Goal: Task Accomplishment & Management: Complete application form

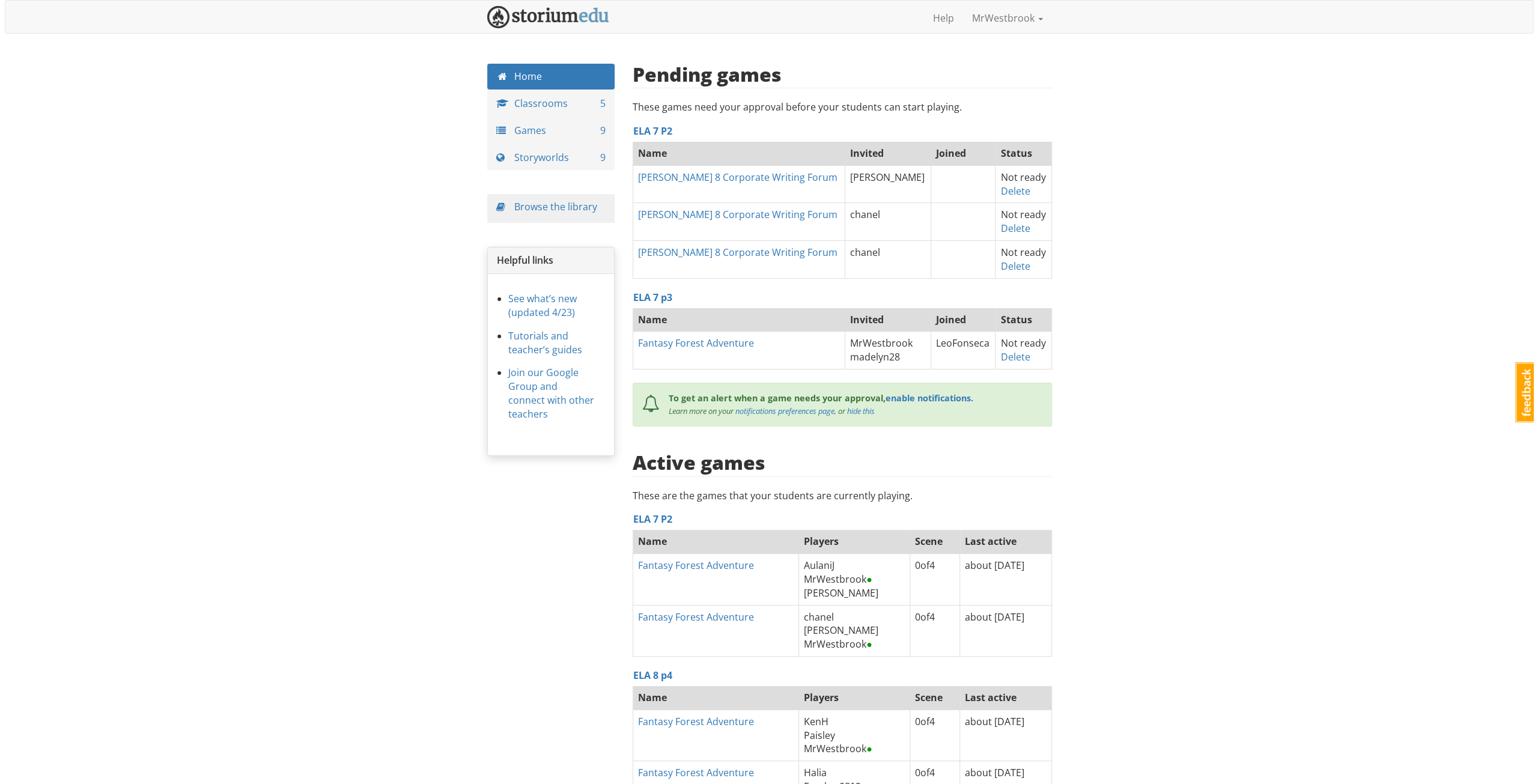
scroll to position [9407, 0]
click at [995, 12] on link "MrWestbrook" at bounding box center [1002, 18] width 89 height 30
click at [995, 13] on link "MrWestbrook" at bounding box center [1002, 18] width 89 height 30
click at [1151, 52] on div "mrwestbrook MrWestbrook 1 Toggle navigation Help MrWestbrook Profile Notificati…" at bounding box center [764, 494] width 1529 height 989
click at [521, 128] on link "Games 9" at bounding box center [547, 130] width 128 height 25
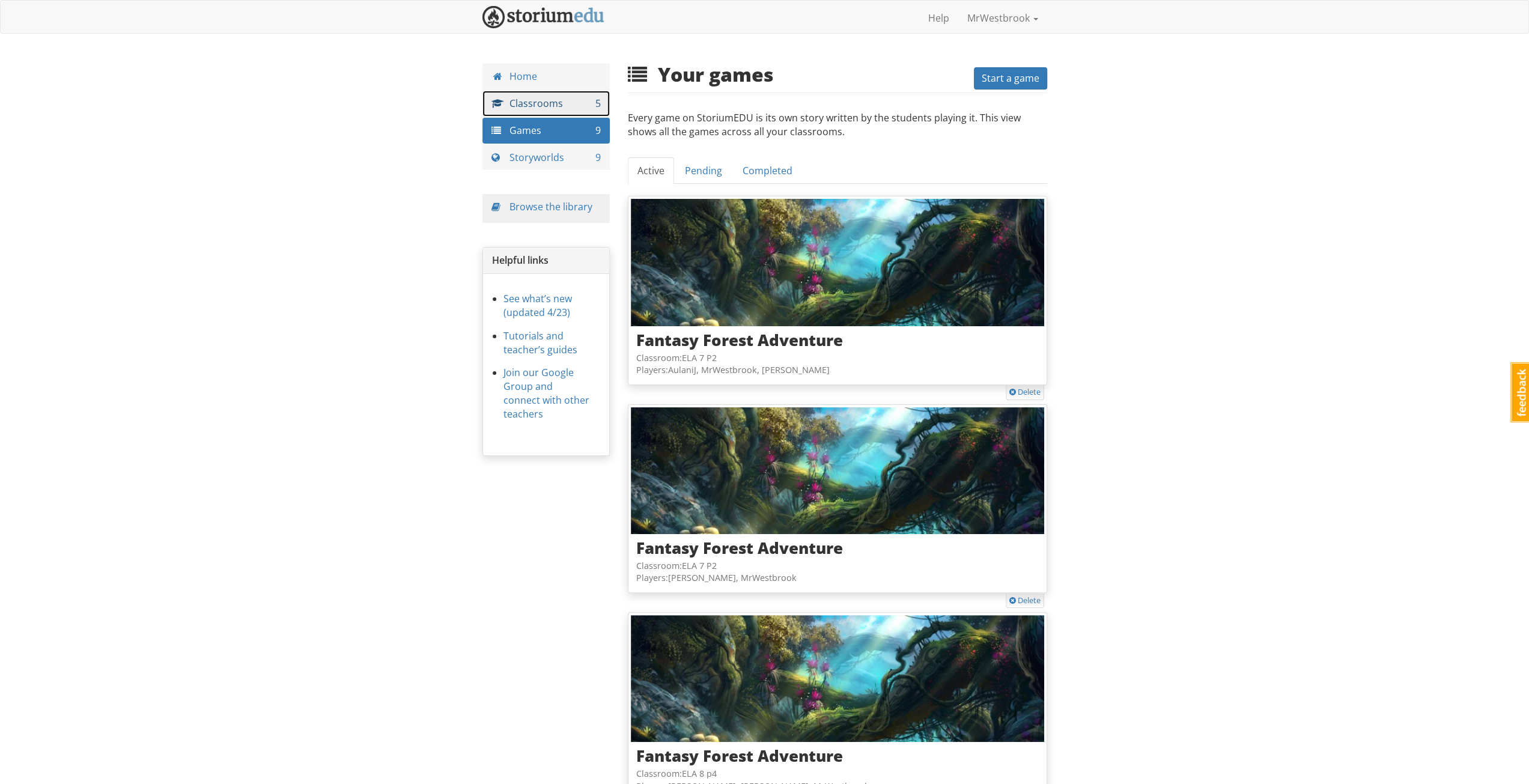
click at [521, 110] on link "Classrooms 5" at bounding box center [547, 103] width 128 height 25
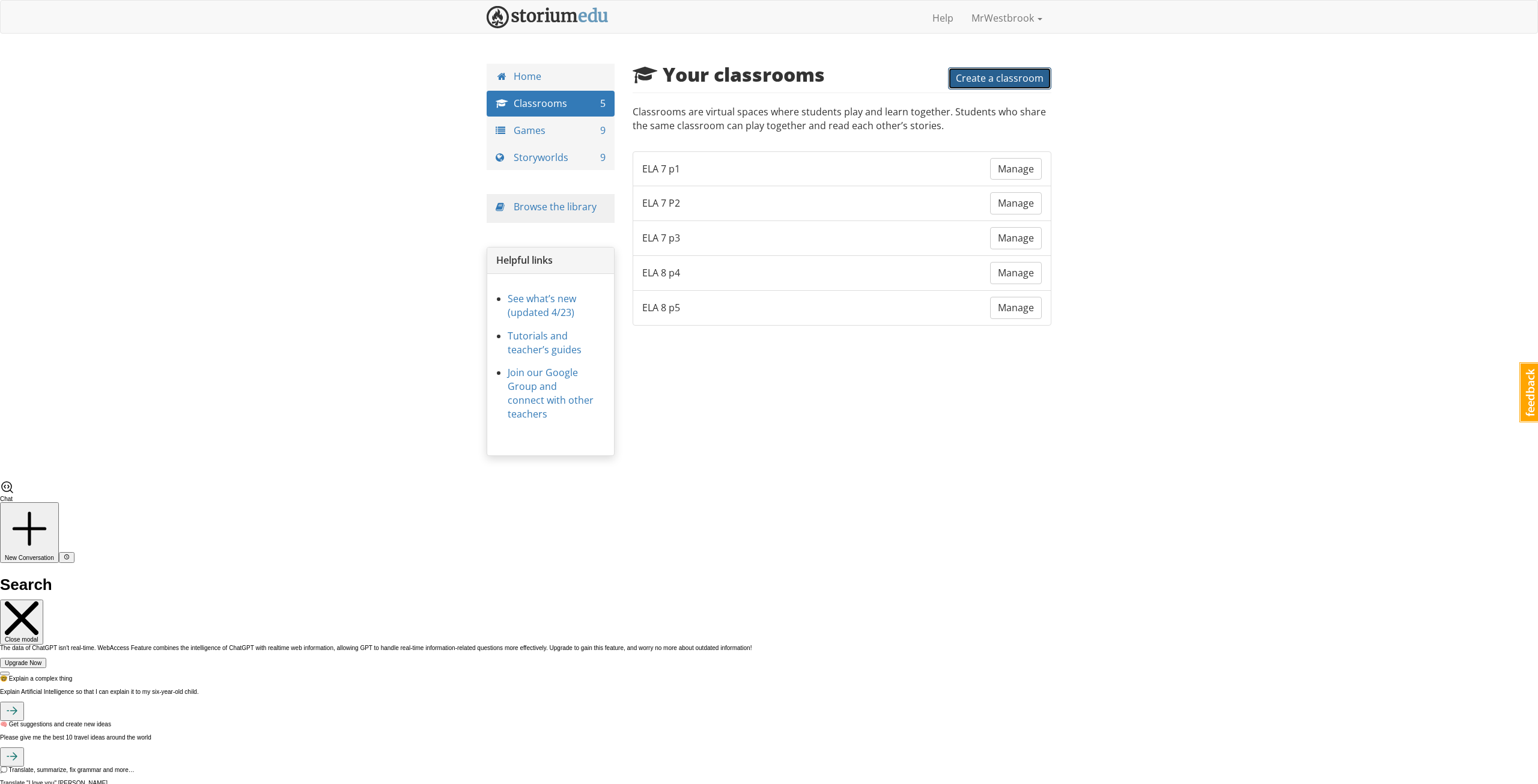
click at [973, 81] on span "Create a classroom" at bounding box center [1000, 77] width 88 height 13
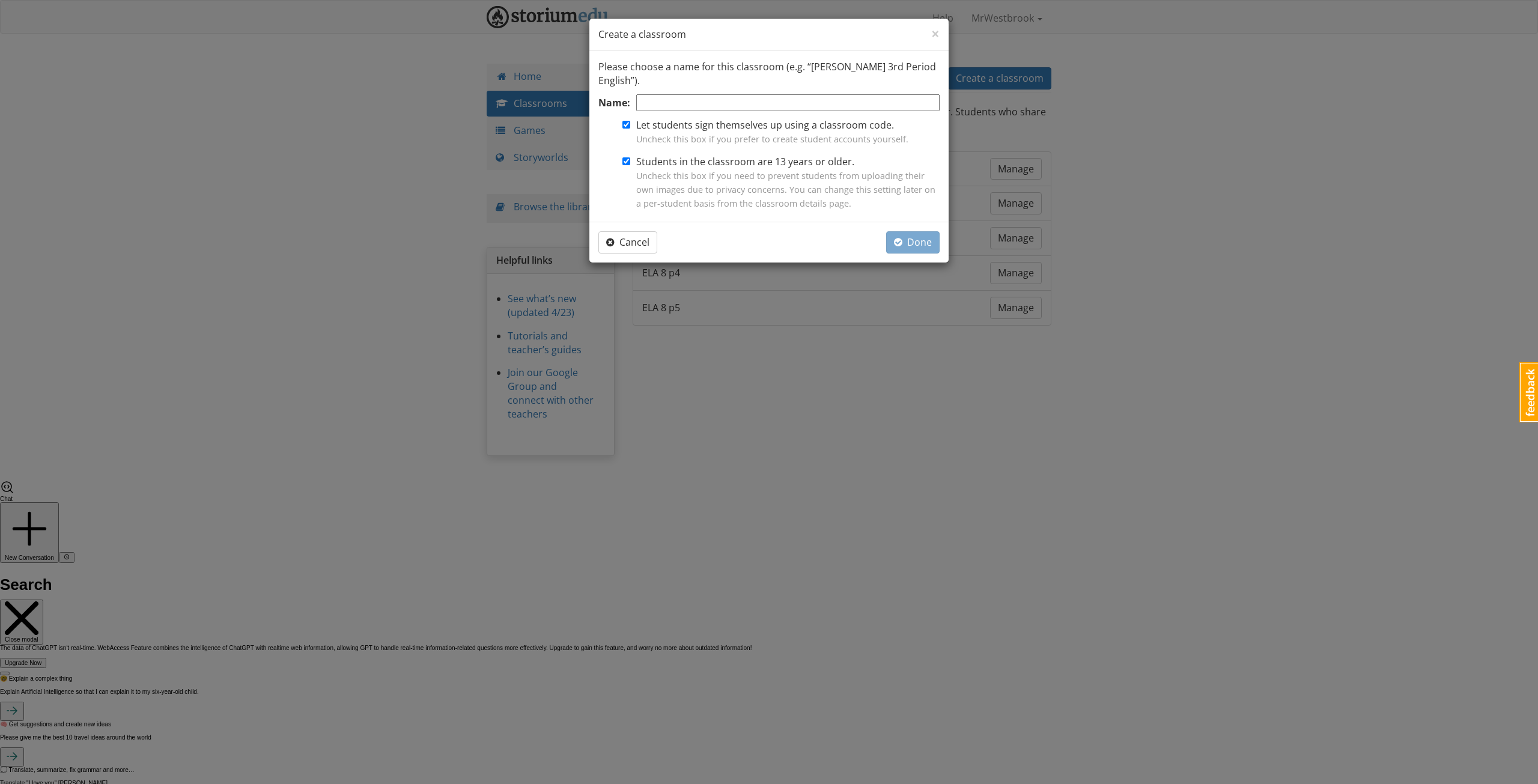
click at [706, 164] on label "Students in the classroom are 13 years or older. Uncheck this box if you need t…" at bounding box center [788, 182] width 303 height 54
click at [631, 164] on input "Students in the classroom are 13 years or older. Uncheck this box if you need t…" at bounding box center [626, 161] width 8 height 8
checkbox input "false"
click at [722, 107] on input "Name:" at bounding box center [788, 103] width 303 height 18
type input "Fun [DATE] Storium"
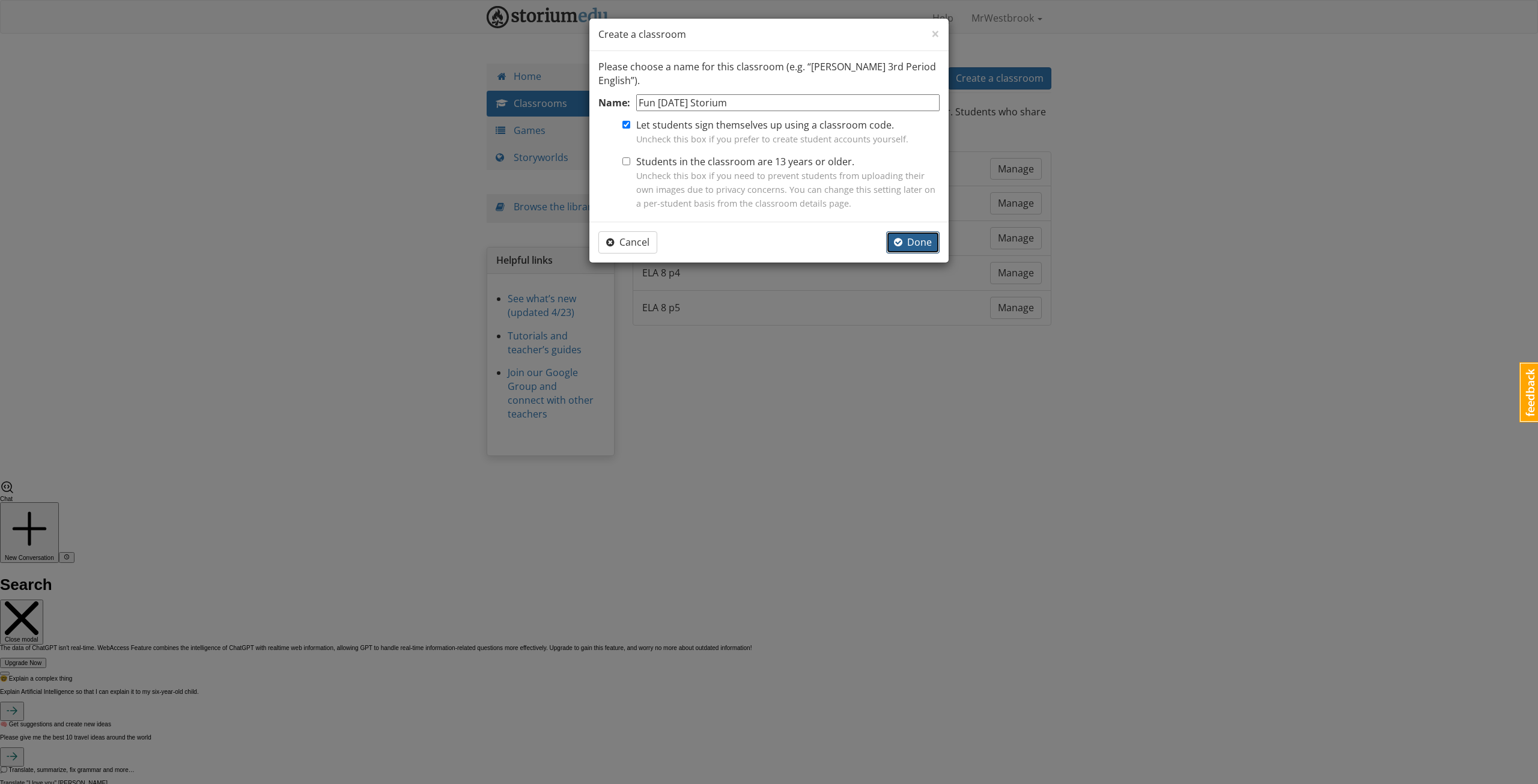
click at [934, 250] on button "Done" at bounding box center [913, 242] width 54 height 22
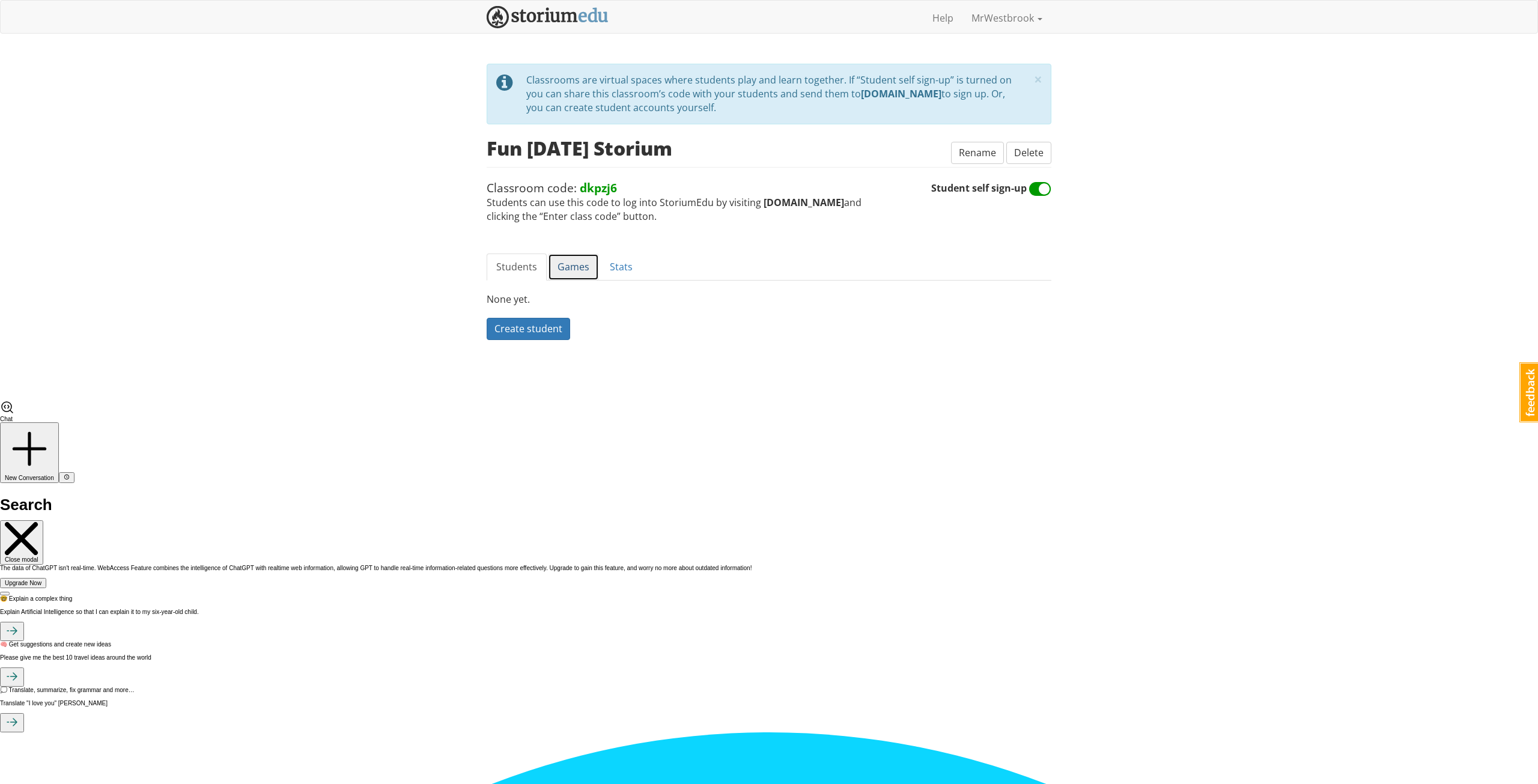
click at [571, 271] on link "Games" at bounding box center [573, 266] width 51 height 27
drag, startPoint x: 641, startPoint y: 185, endPoint x: 581, endPoint y: 183, distance: 60.0
click at [580, 183] on span "Classroom code: dkpzj6 Students can use this code to log into StoriumEdu by vis…" at bounding box center [709, 201] width 445 height 44
copy strong "dkpzj6"
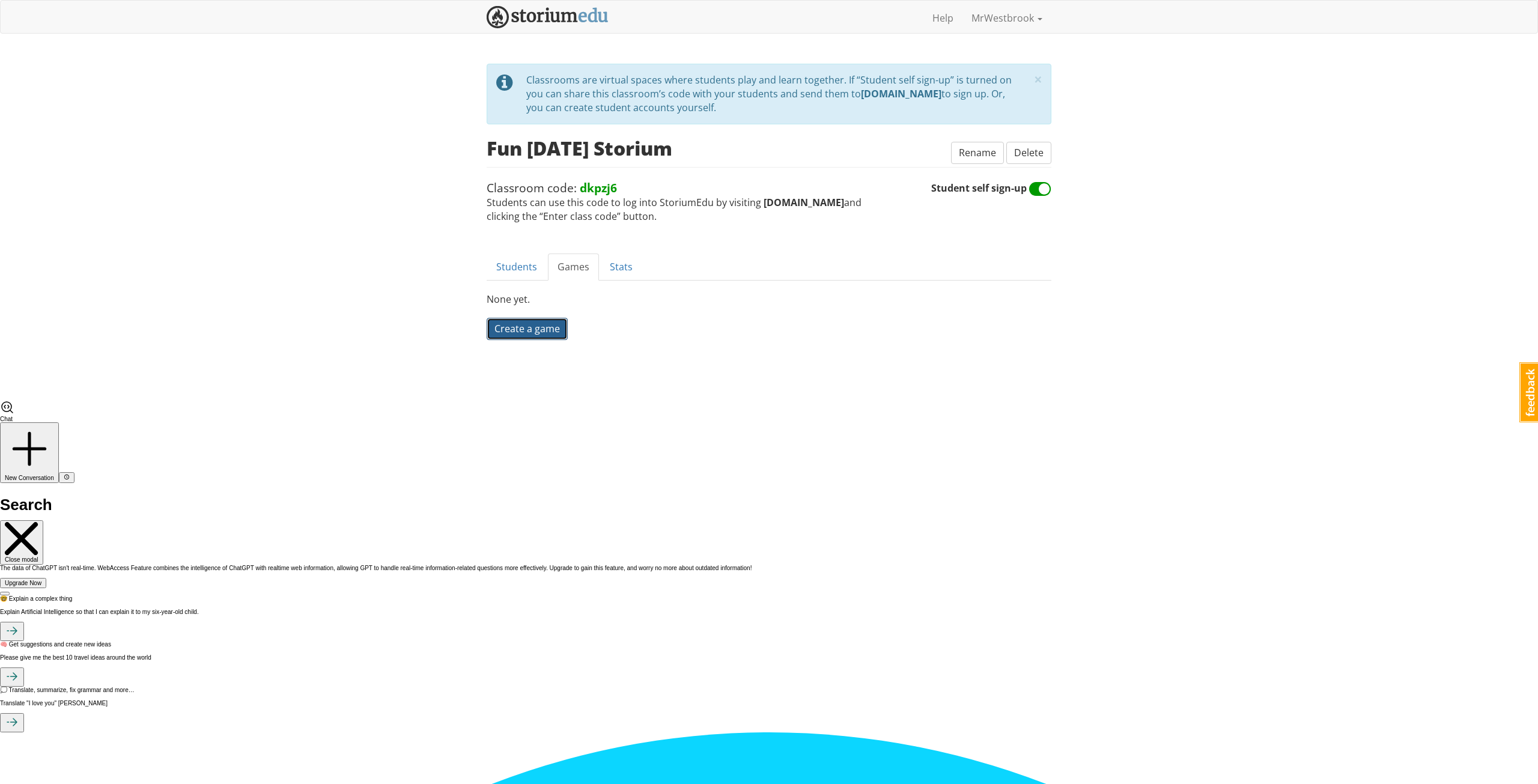
click at [537, 325] on span "Create a game" at bounding box center [527, 328] width 65 height 13
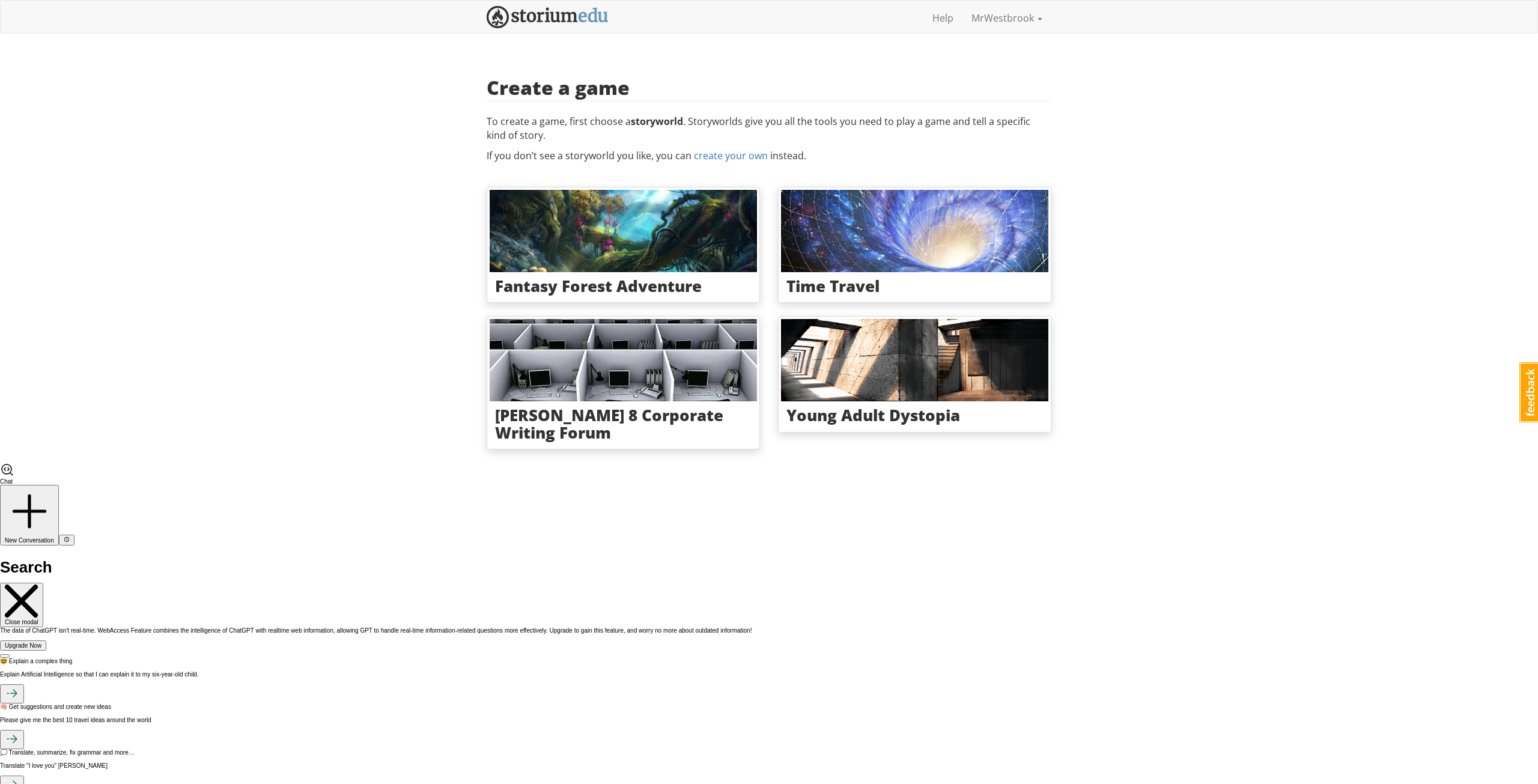
click at [1066, 309] on div "mrwestbrook MrWestbrook 1 Toggle navigation Help MrWestbrook Profile Notificati…" at bounding box center [769, 231] width 1538 height 462
click at [1167, 260] on div "mrwestbrook MrWestbrook 1 Toggle navigation Help MrWestbrook Profile Notificati…" at bounding box center [769, 231] width 1538 height 462
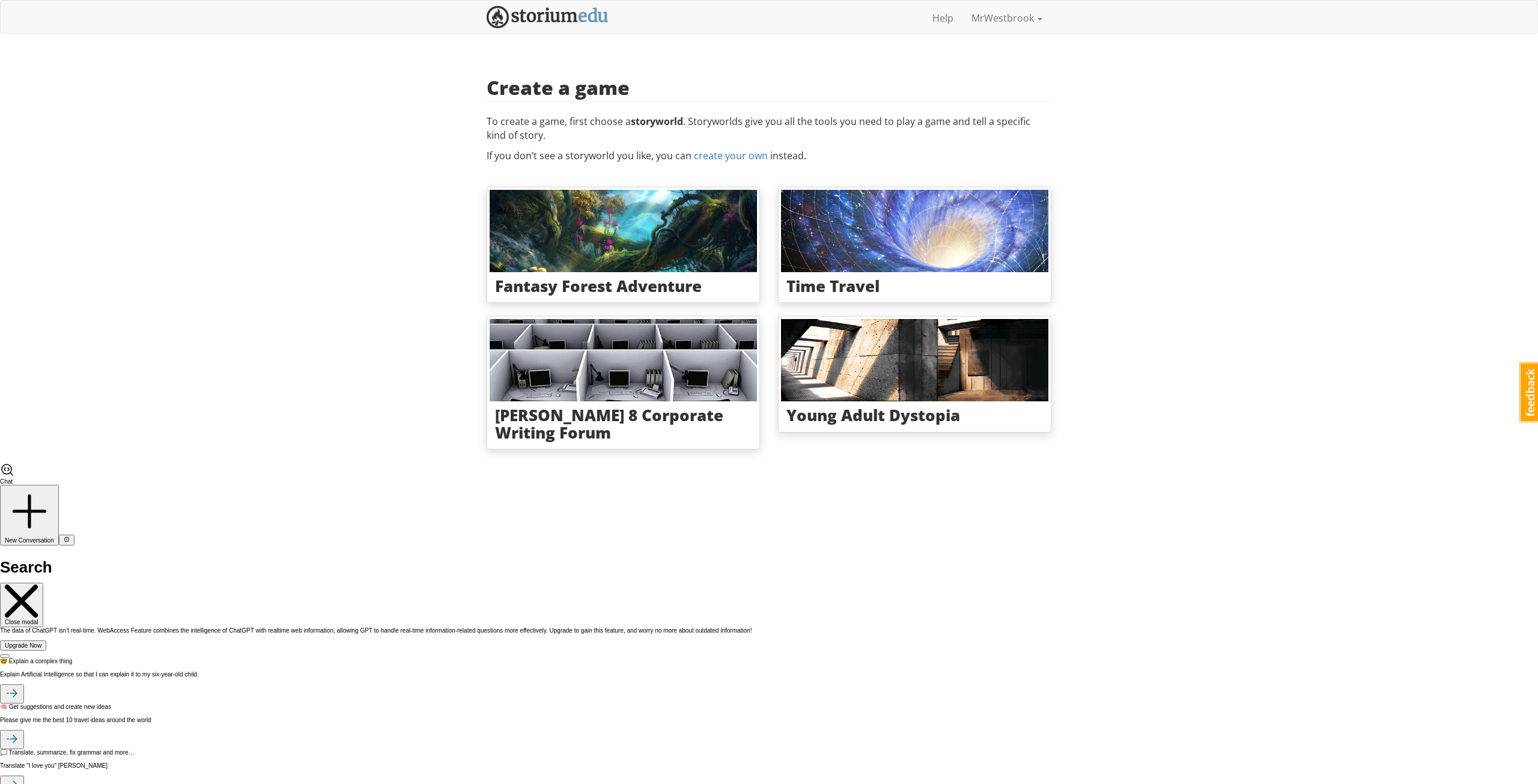
click at [1141, 287] on div "mrwestbrook MrWestbrook 1 Toggle navigation Help MrWestbrook Profile Notificati…" at bounding box center [769, 231] width 1538 height 462
click at [489, 114] on p "To create a game, first choose a storyworld . Storyworlds give you all the tool…" at bounding box center [769, 127] width 565 height 27
click at [1141, 266] on div "mrwestbrook MrWestbrook 1 Toggle navigation Help MrWestbrook Profile Notificati…" at bounding box center [769, 231] width 1538 height 462
click at [578, 123] on p "To create a game, first choose a storyworld . Storyworlds give you all the tool…" at bounding box center [769, 127] width 565 height 27
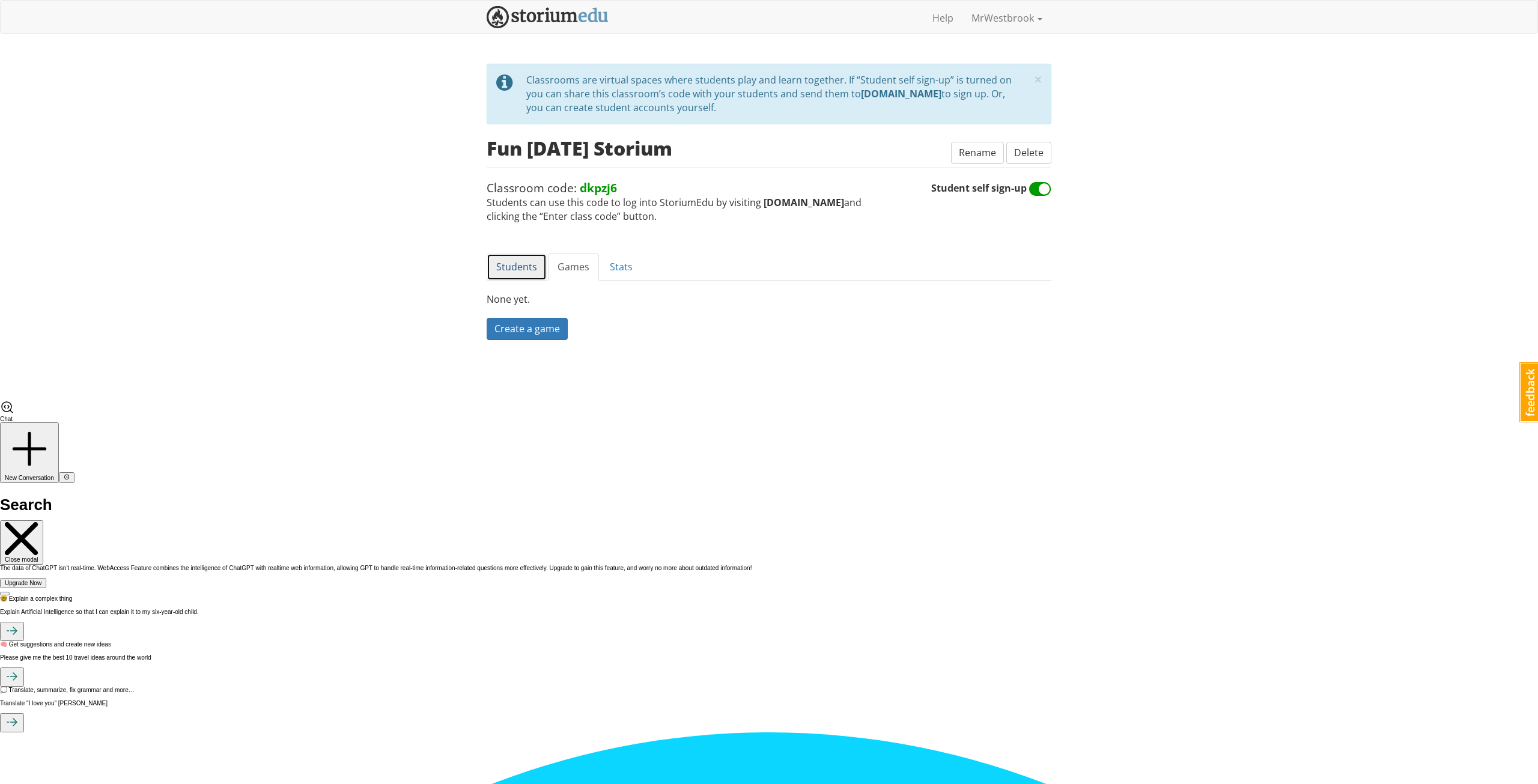
click at [514, 263] on link "Students" at bounding box center [516, 266] width 60 height 27
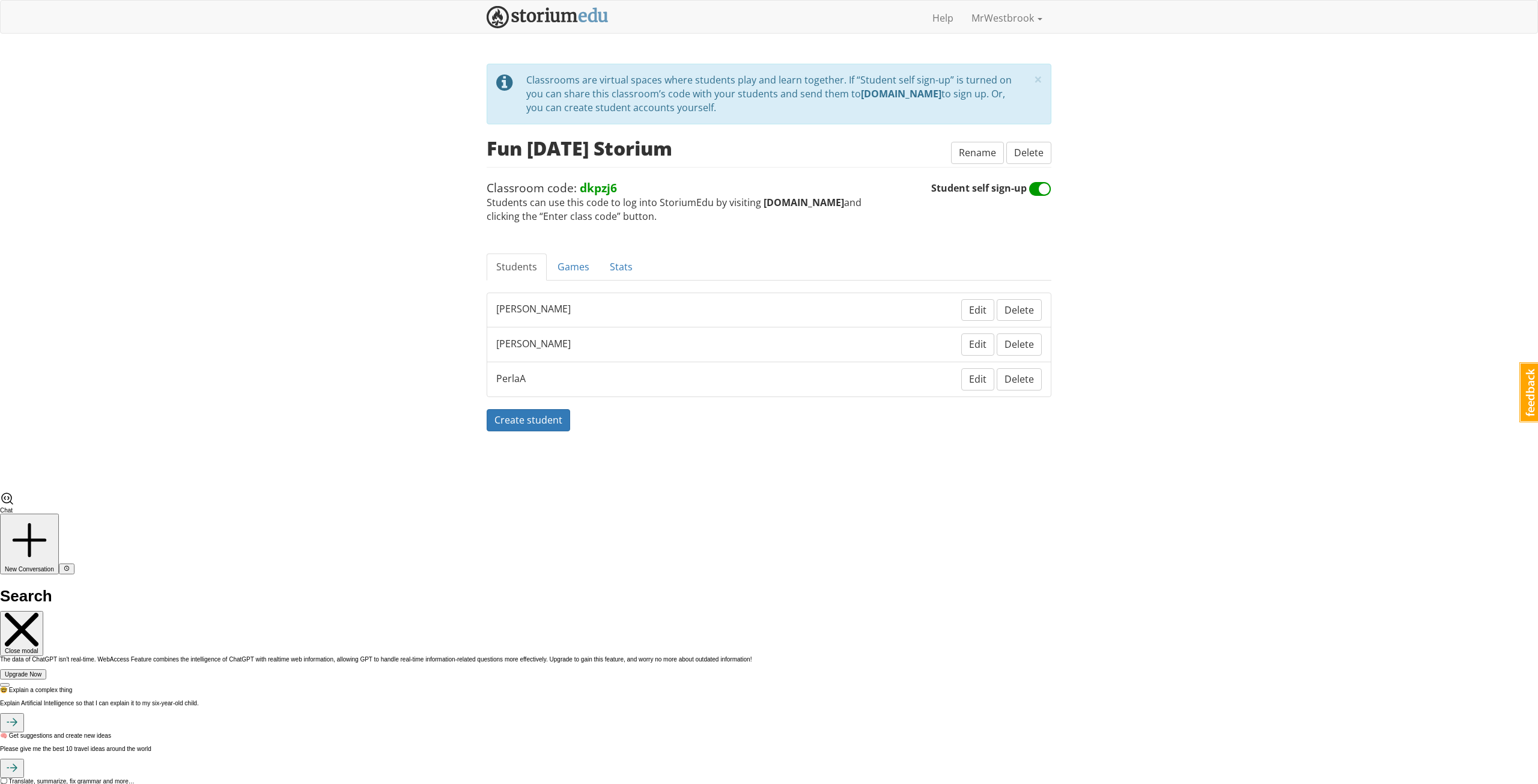
click at [542, 421] on span "Create student" at bounding box center [528, 419] width 68 height 13
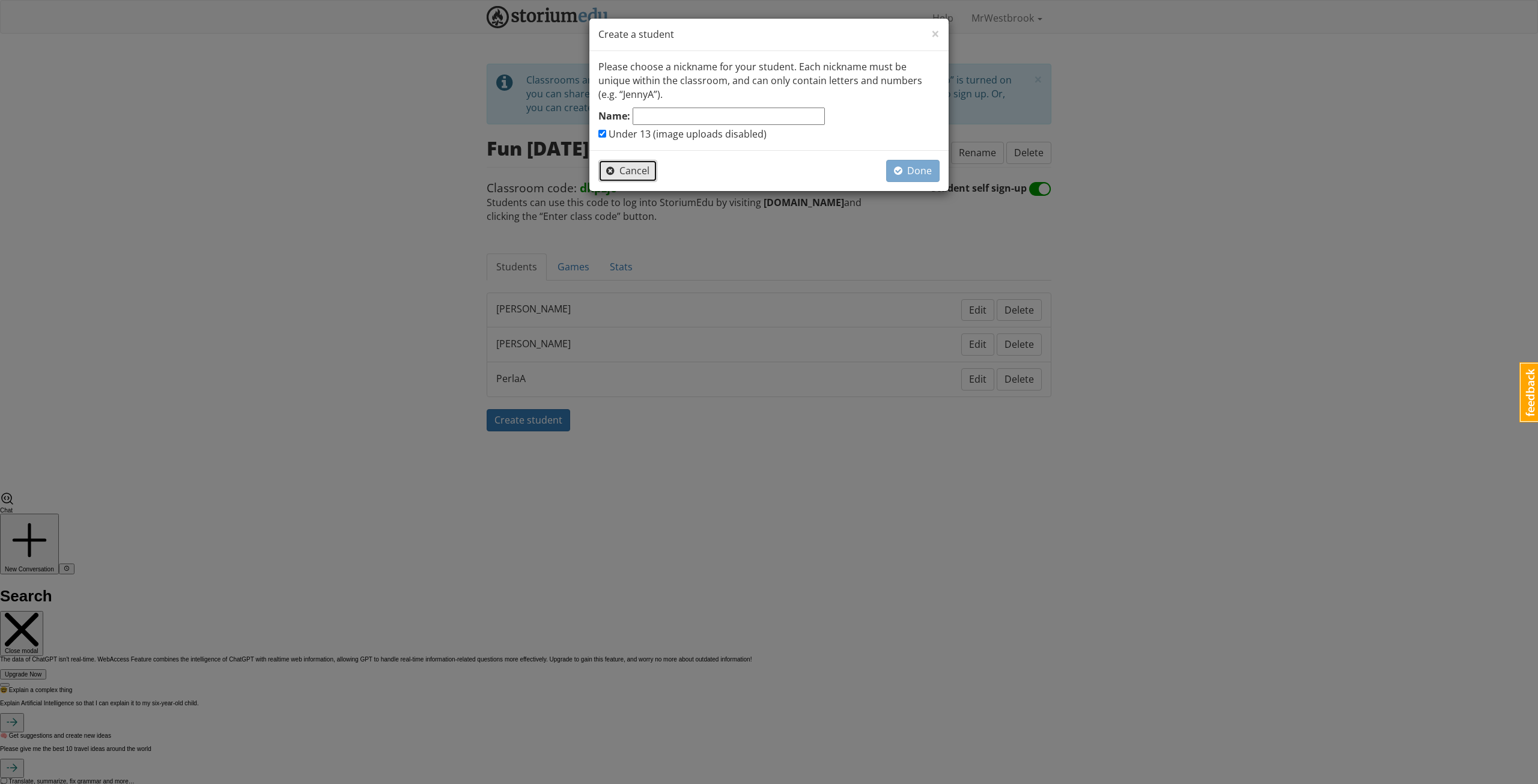
click at [637, 168] on span "Cancel" at bounding box center [627, 171] width 43 height 13
checkbox input "false"
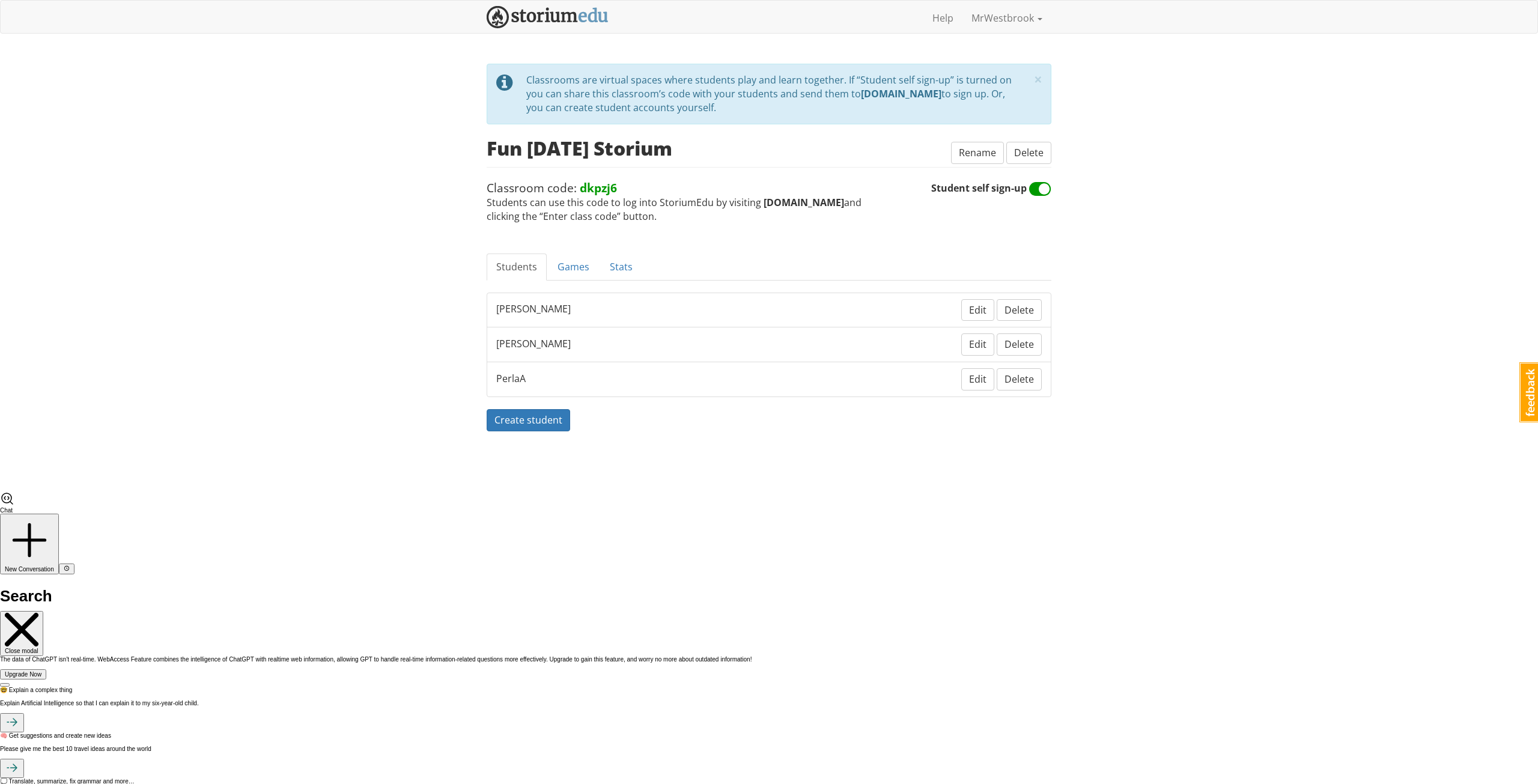
click at [1081, 265] on div "mrwestbrook MrWestbrook 1 Toggle navigation Help MrWestbrook Profile Notificati…" at bounding box center [769, 245] width 1538 height 491
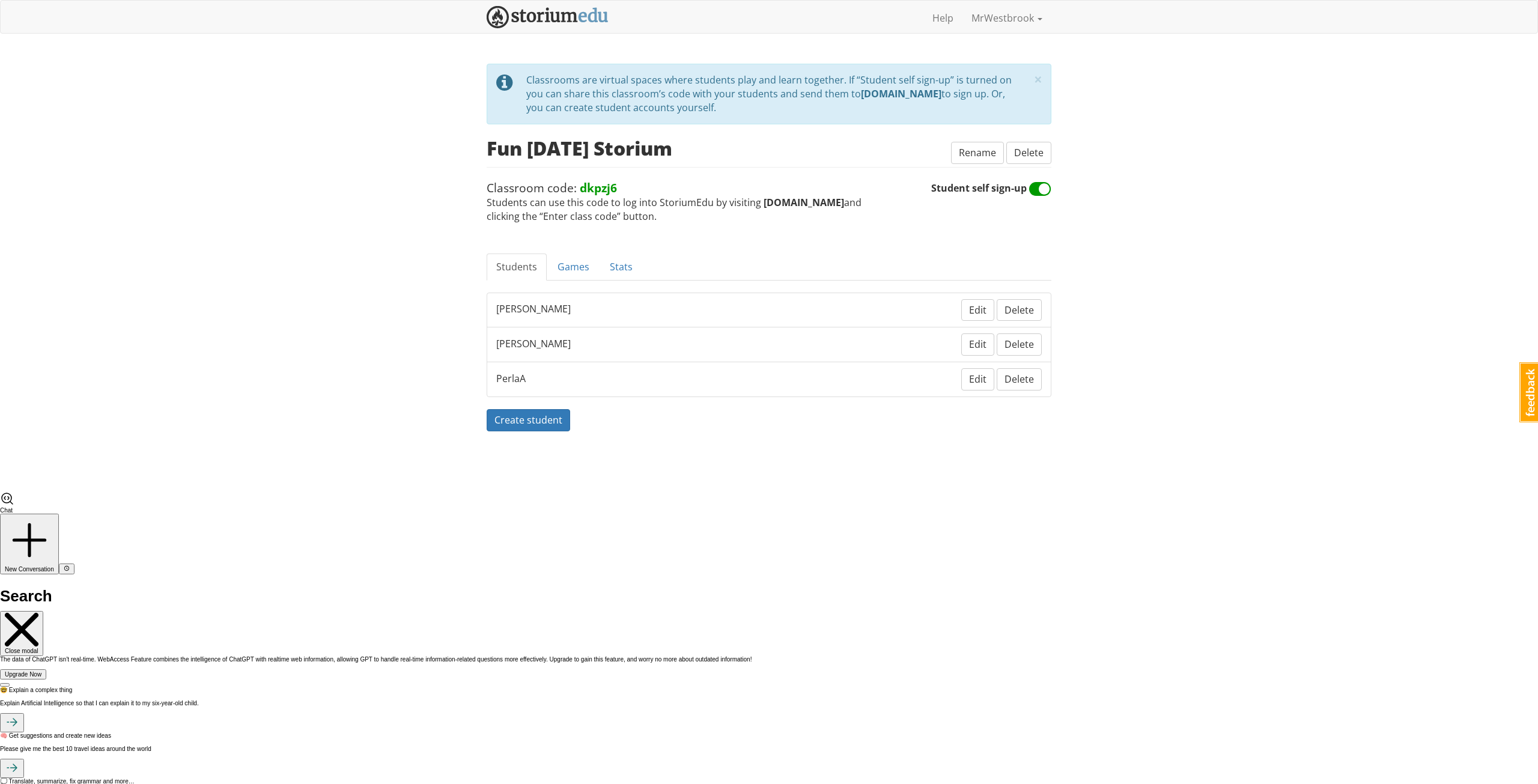
click at [547, 418] on span "Create student" at bounding box center [528, 419] width 68 height 13
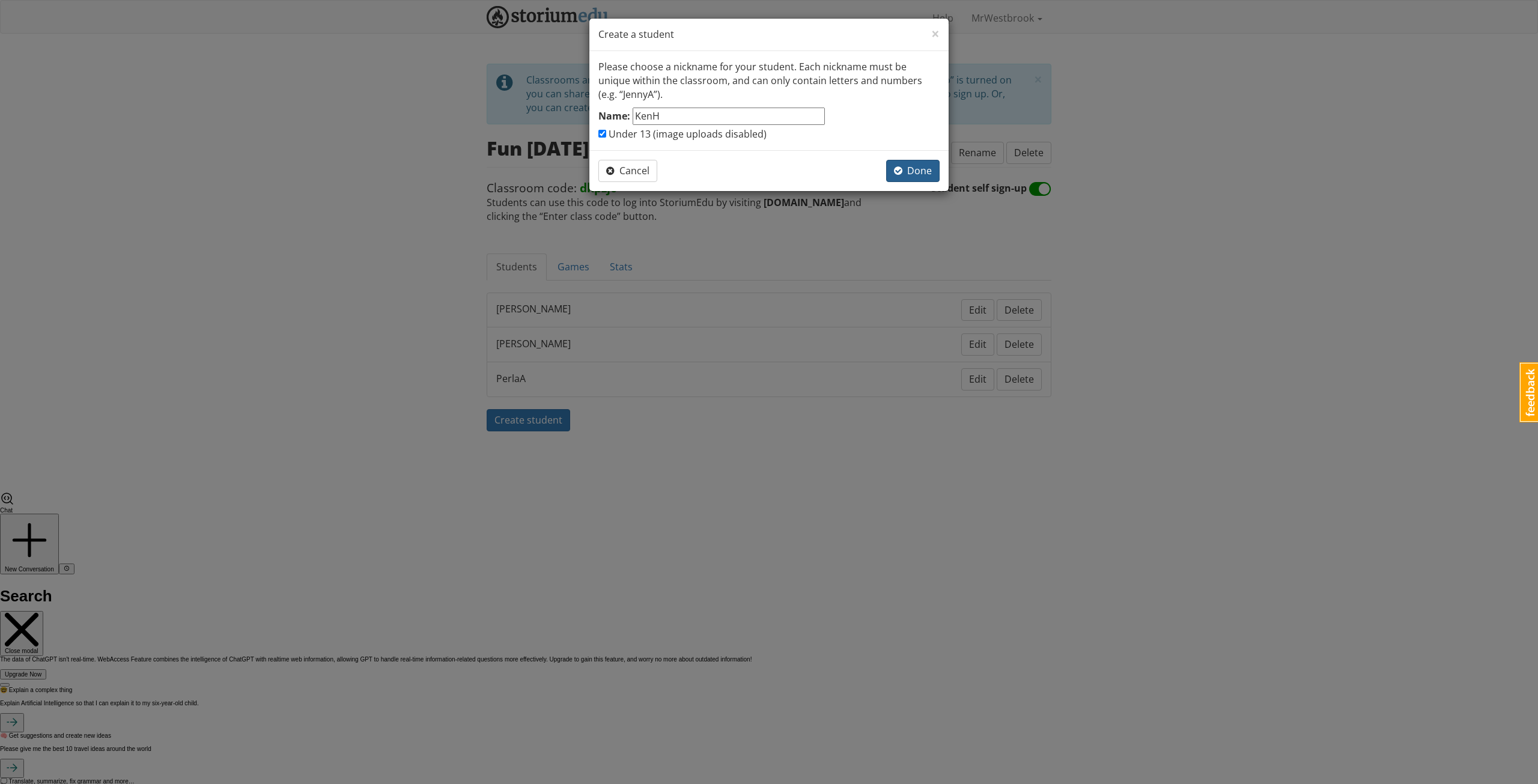
type input "KenH"
click at [912, 166] on span "Done" at bounding box center [913, 171] width 38 height 13
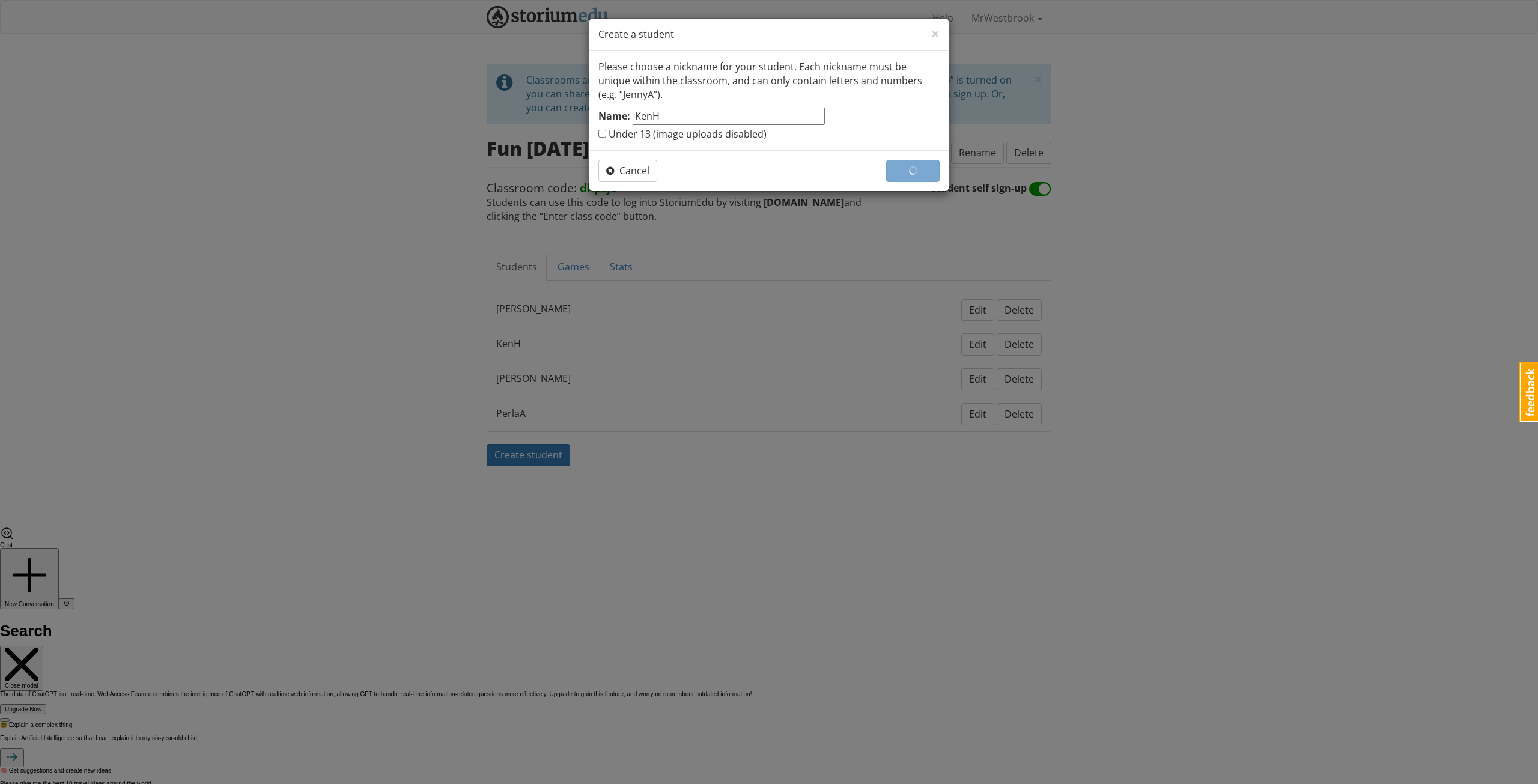
checkbox input "false"
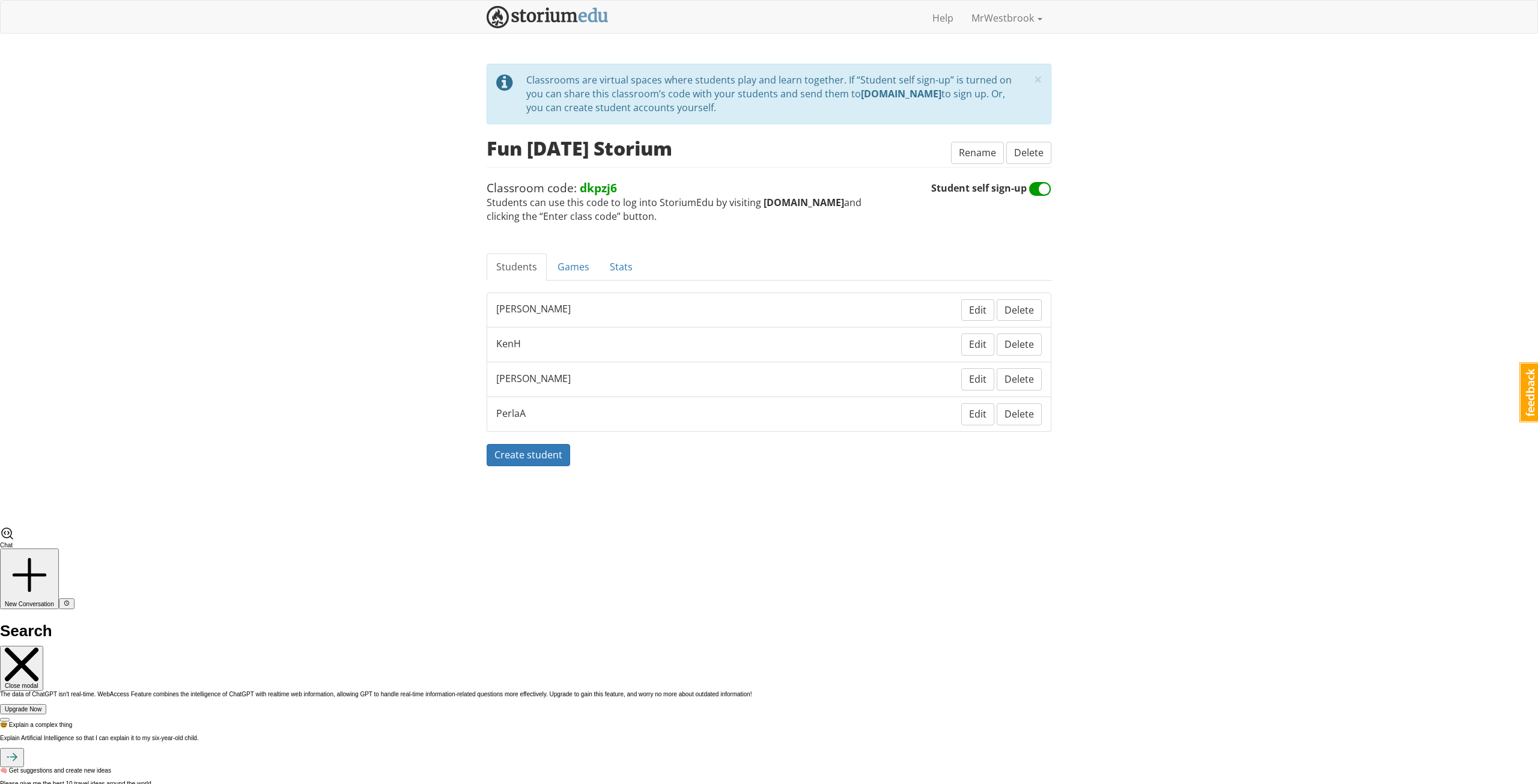
click at [505, 348] on li "KenH Edit Delete" at bounding box center [769, 345] width 565 height 35
click at [975, 333] on button "Edit" at bounding box center [978, 344] width 33 height 22
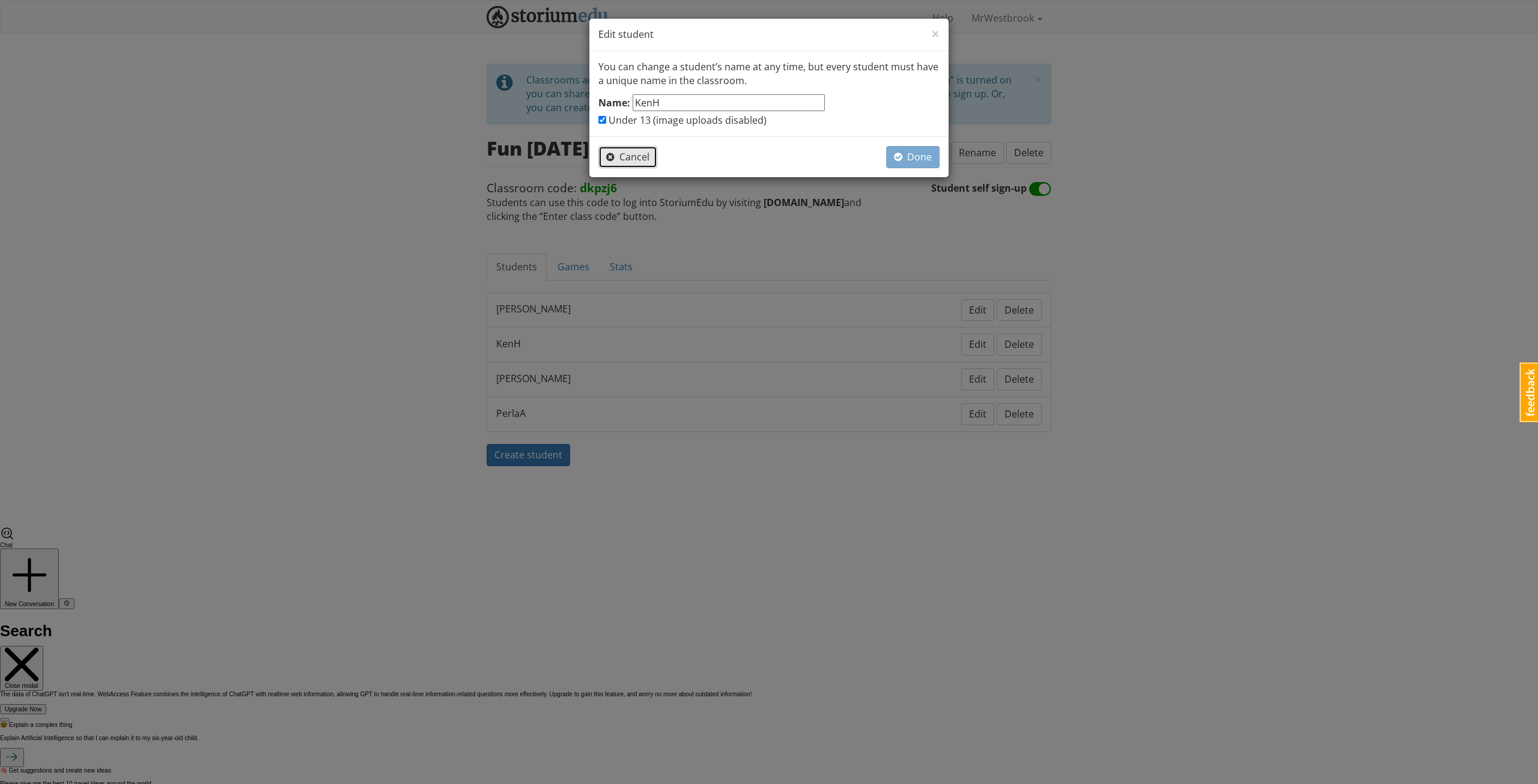
click at [630, 152] on span "Cancel" at bounding box center [627, 156] width 43 height 13
checkbox input "false"
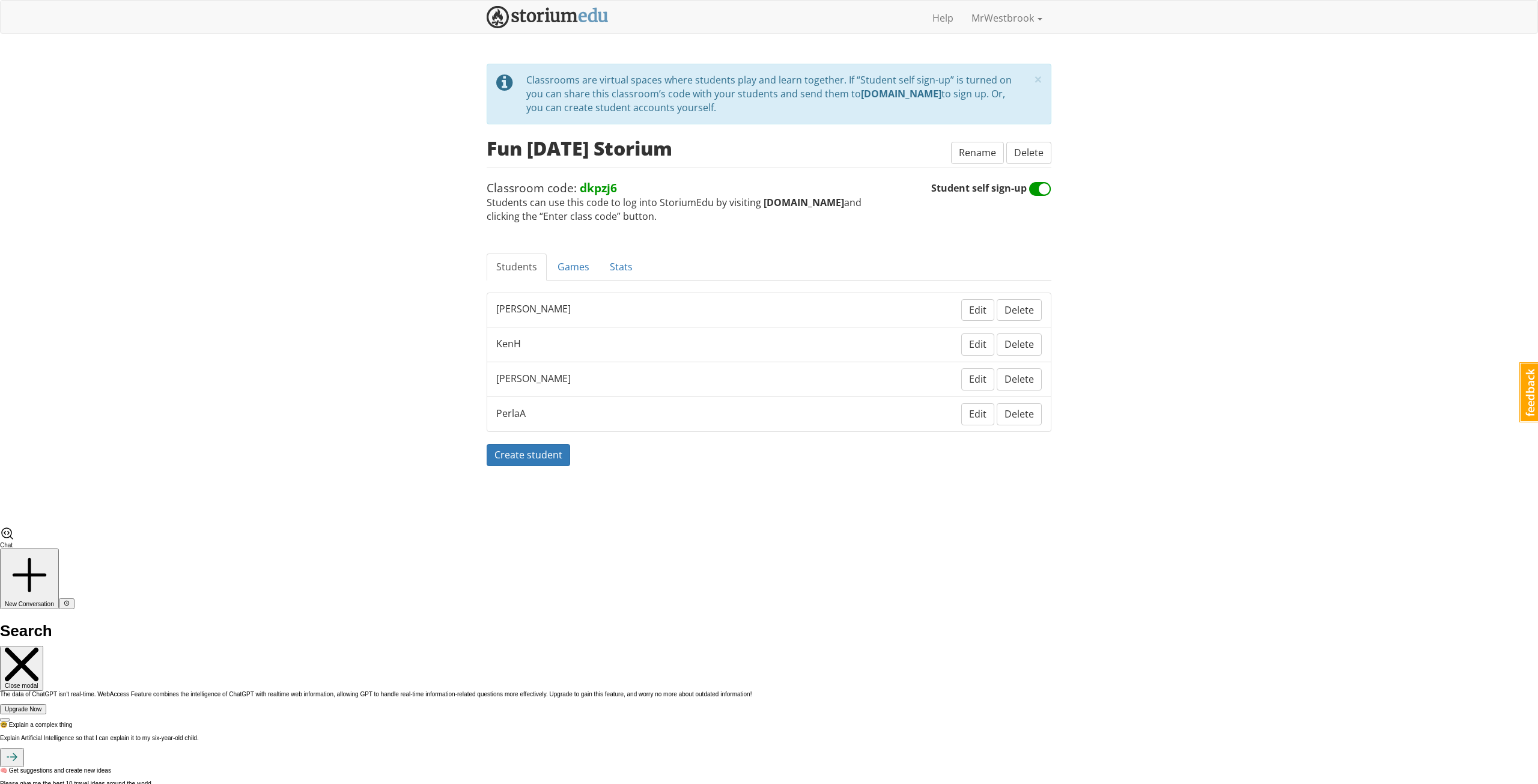
click at [1017, 343] on span "Delete" at bounding box center [1018, 344] width 29 height 13
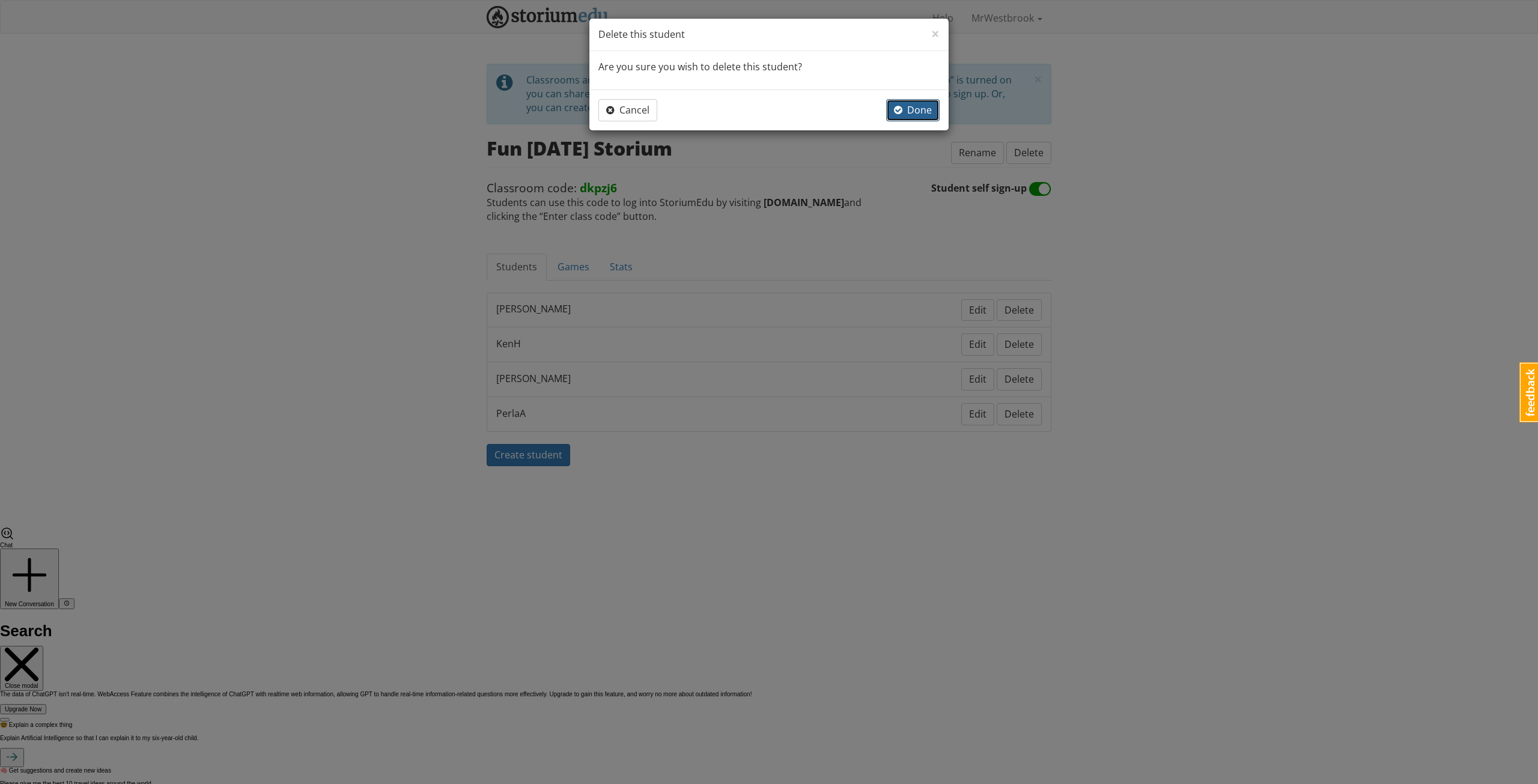
click at [916, 106] on span "Done" at bounding box center [913, 110] width 38 height 13
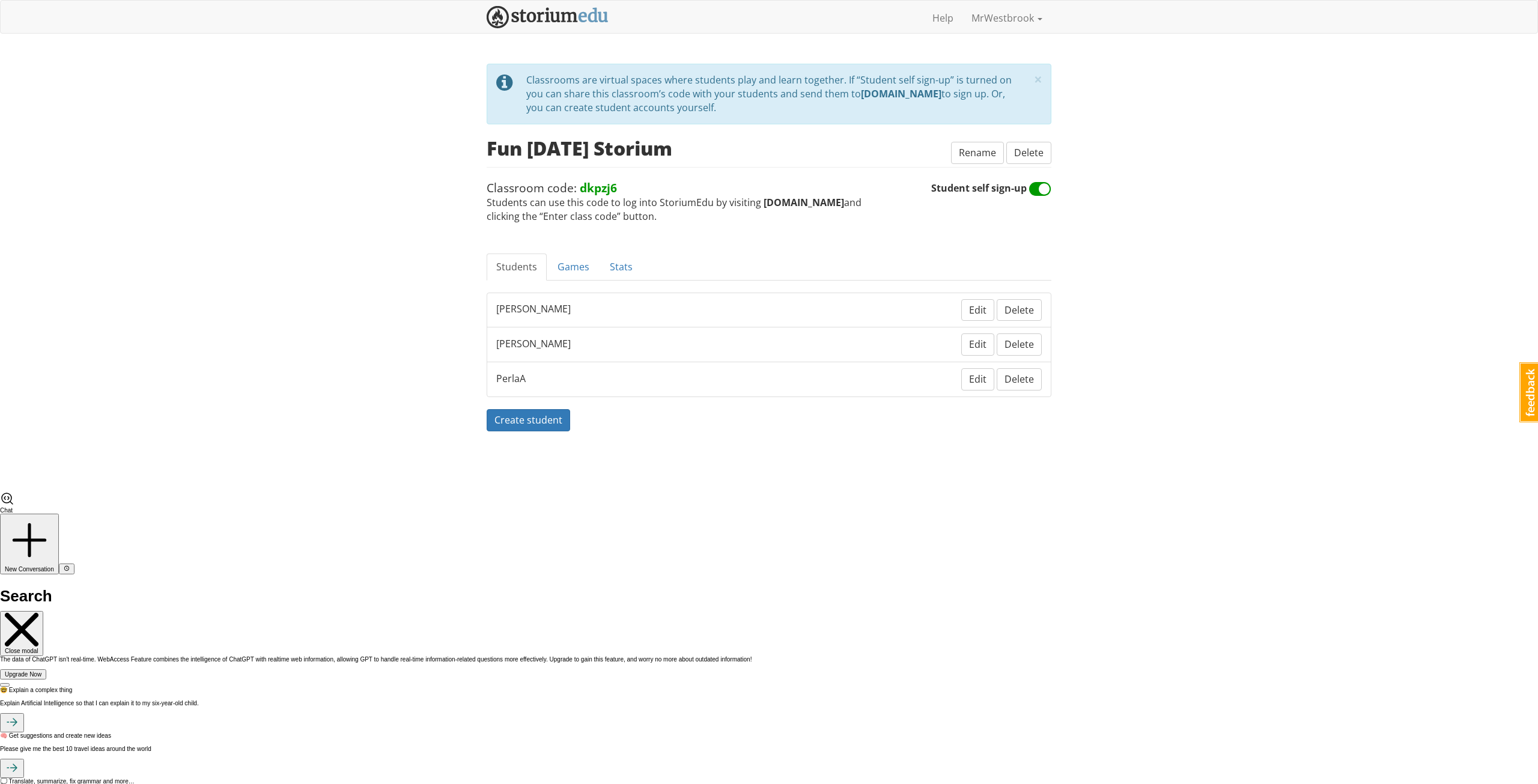
click at [1197, 264] on div "mrwestbrook MrWestbrook 1 Toggle navigation Help MrWestbrook Profile Notificati…" at bounding box center [769, 245] width 1538 height 491
click at [459, 107] on div "mrwestbrook MrWestbrook 1 Toggle navigation Help MrWestbrook Profile Notificati…" at bounding box center [769, 245] width 1538 height 491
click at [547, 18] on img at bounding box center [547, 17] width 122 height 22
click at [271, 214] on div "mrwestbrook MrWestbrook 1 Toggle navigation Help MrWestbrook Profile Notificati…" at bounding box center [769, 245] width 1538 height 491
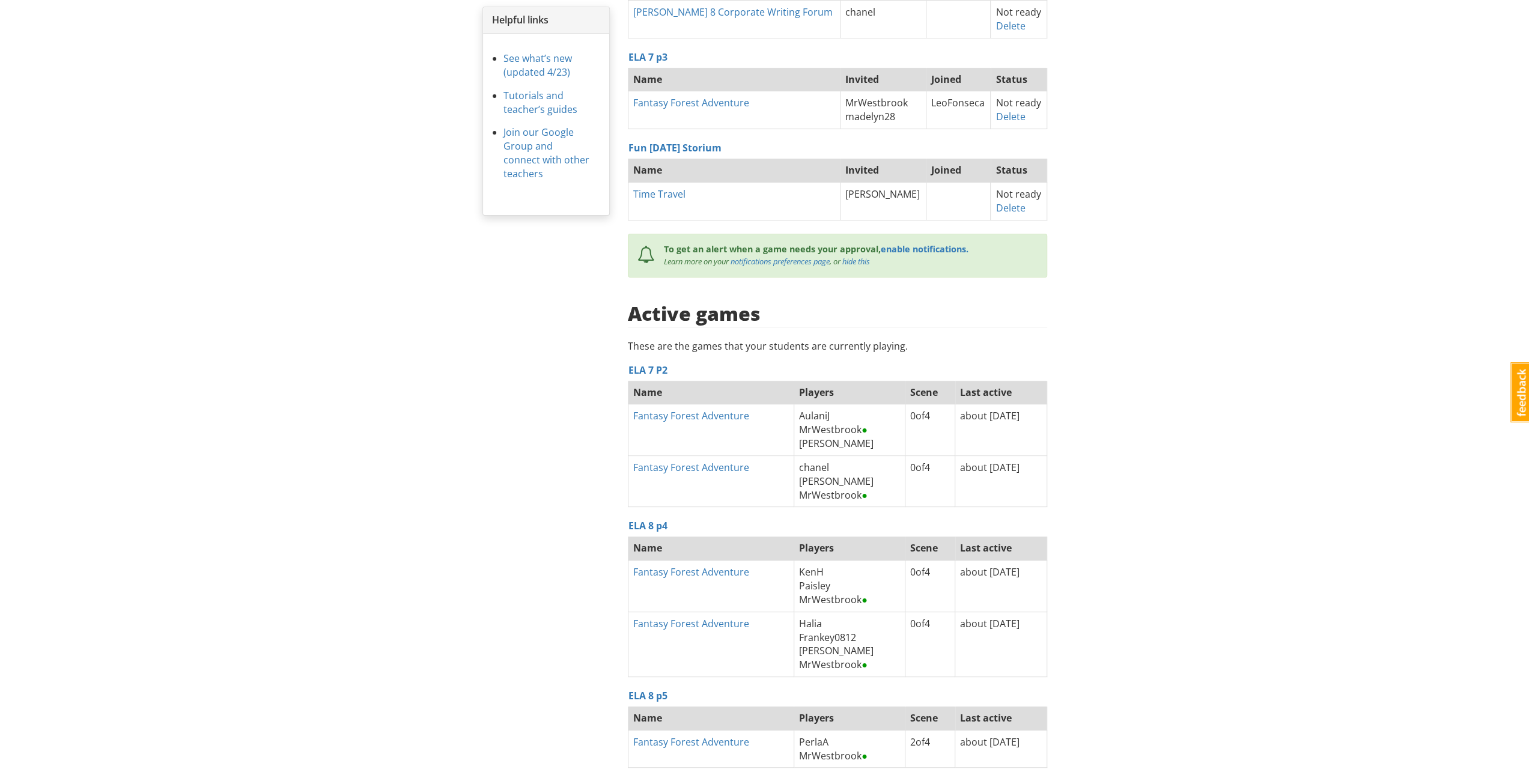
scroll to position [290, 0]
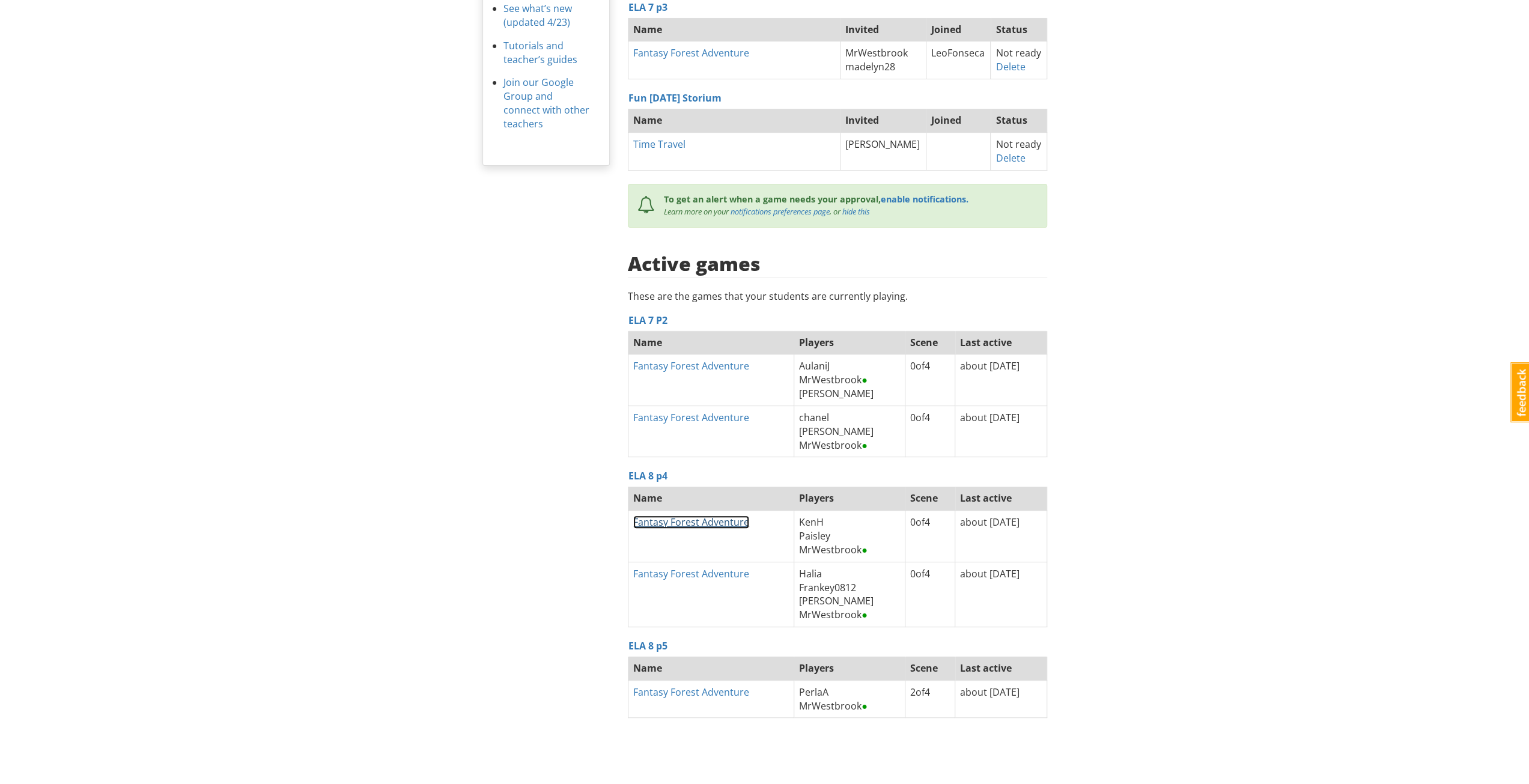
click at [734, 519] on link "Fantasy Forest Adventure" at bounding box center [691, 521] width 116 height 13
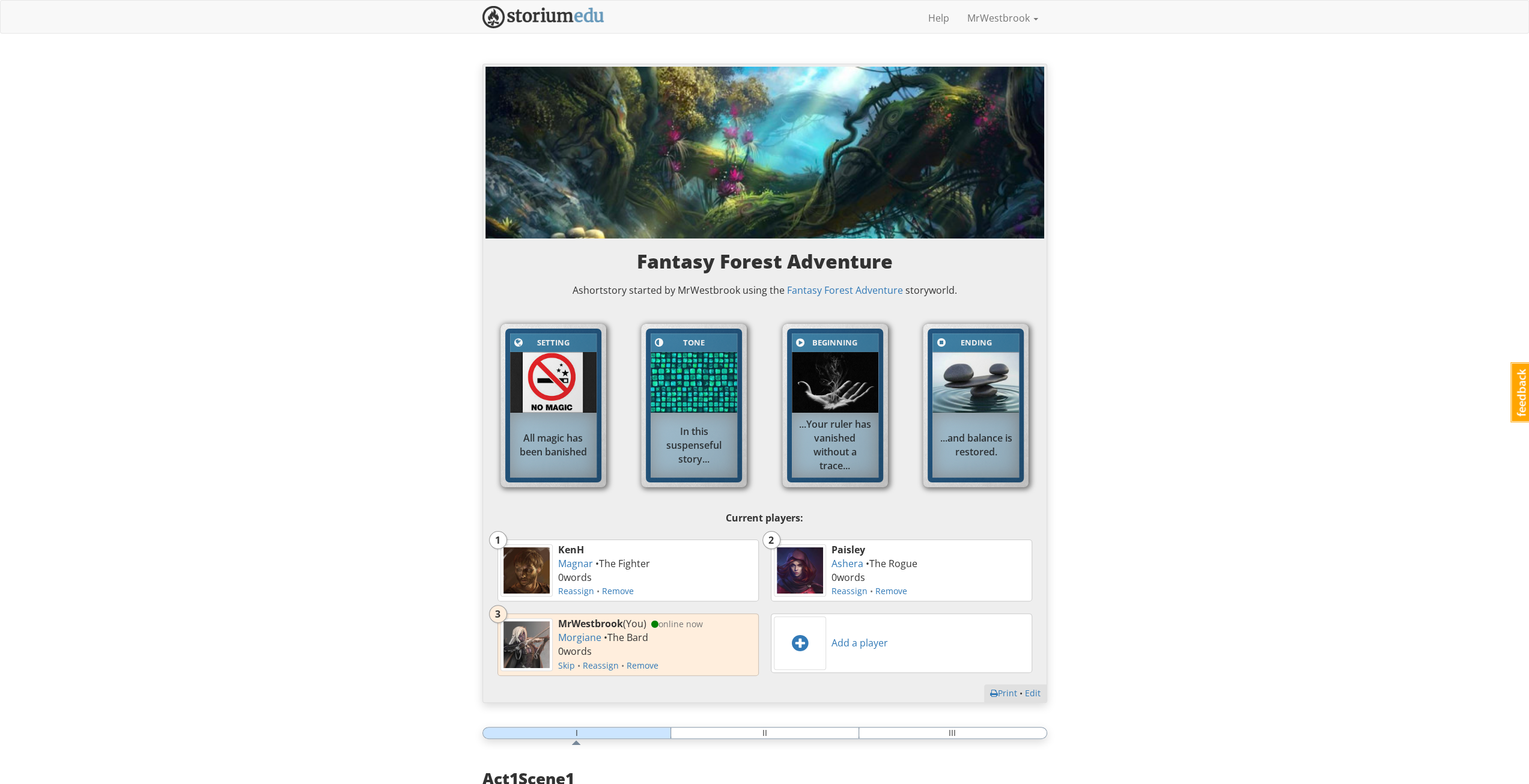
scroll to position [240, 0]
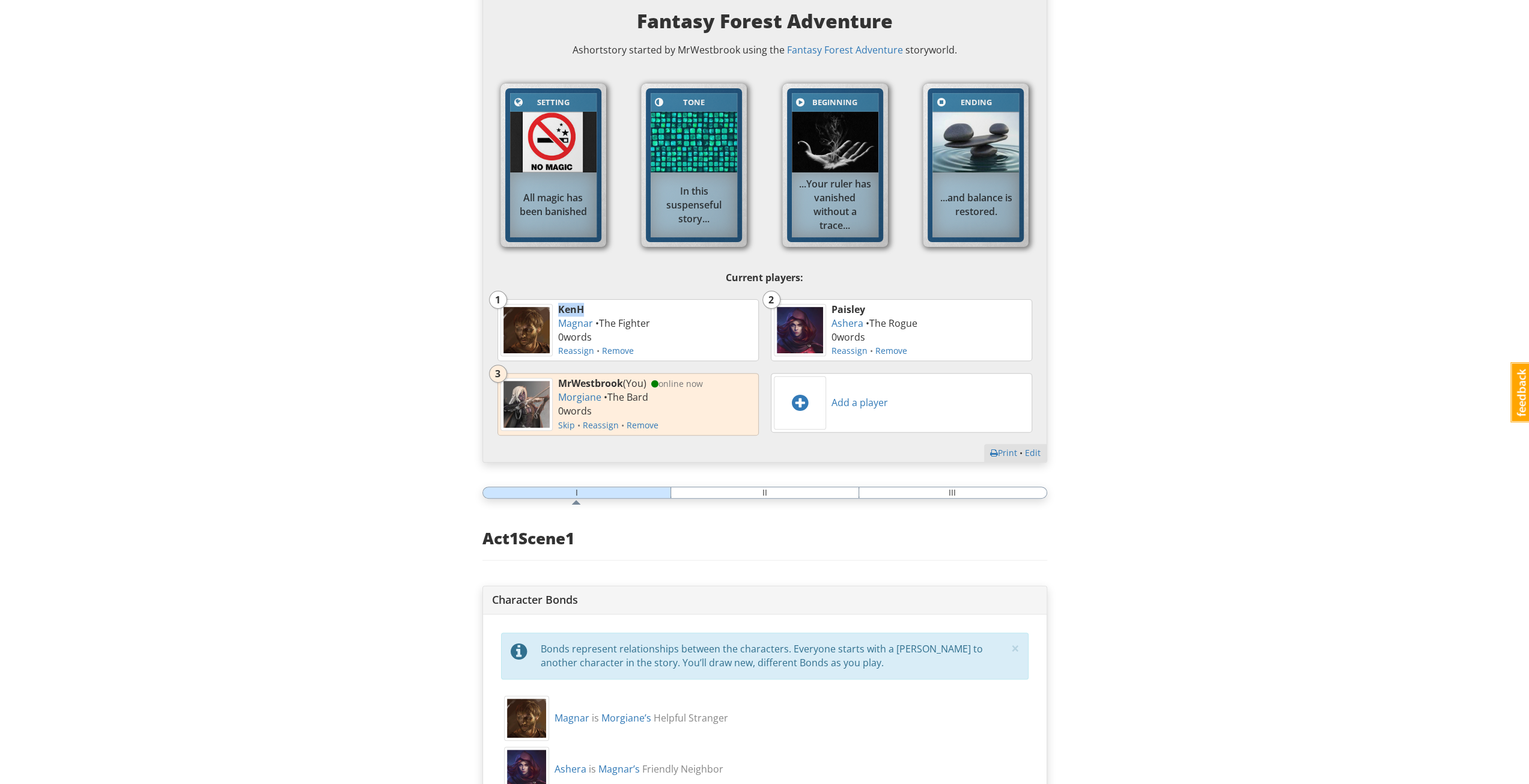
drag, startPoint x: 582, startPoint y: 307, endPoint x: 555, endPoint y: 310, distance: 27.2
type textarea "KenH"
click at [555, 310] on div "KenH Magnar • The Fighter 0 word s Reassign • Remove" at bounding box center [656, 330] width 203 height 61
click at [619, 300] on div "KenH Magnar • The Fighter 0 word s Reassign • Remove" at bounding box center [656, 330] width 203 height 61
drag, startPoint x: 339, startPoint y: 299, endPoint x: 250, endPoint y: 191, distance: 139.9
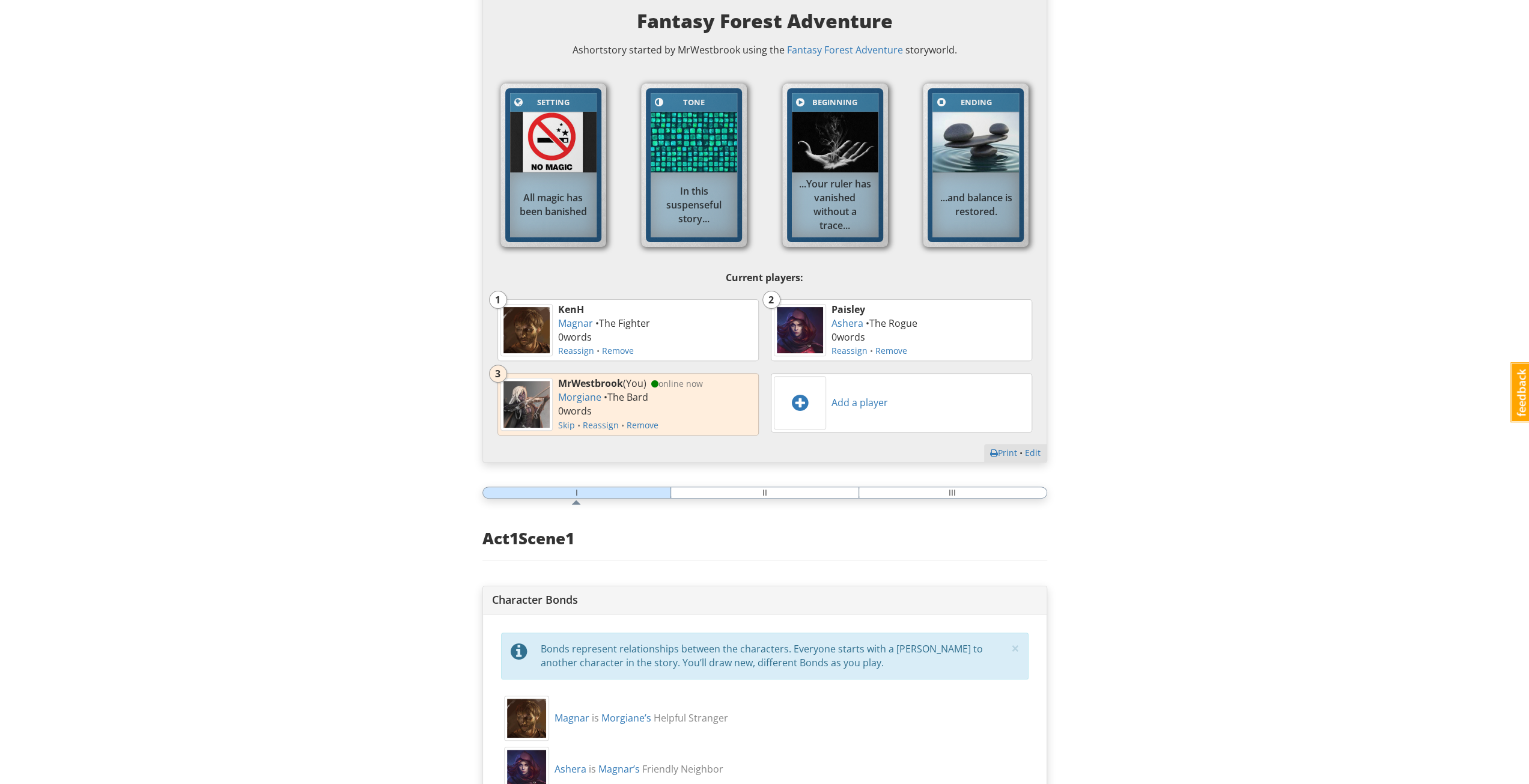
click at [324, 283] on div "mrwestbrook MrWestbrook 1 Toggle navigation Help MrWestbrook Profile Notificati…" at bounding box center [764, 686] width 1529 height 1853
